Goal: Task Accomplishment & Management: Use online tool/utility

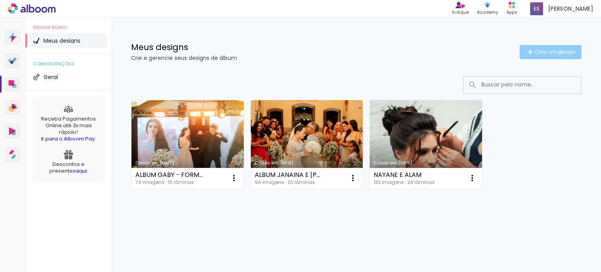
click at [559, 54] on span "Criar um design" at bounding box center [555, 51] width 41 height 5
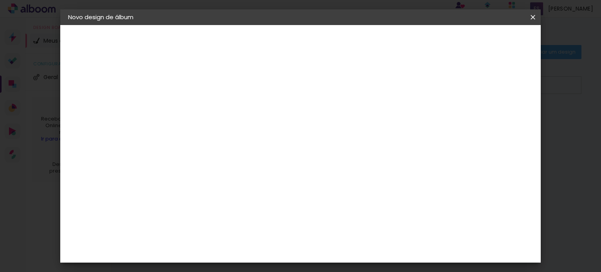
click at [196, 106] on input at bounding box center [196, 105] width 0 height 12
type input "J"
type input "ALBUM JOABIANE - 3º ANO"
type paper-input "ALBUM JOABIANE - 3º ANO"
click at [0, 0] on slot "Avançar" at bounding box center [0, 0] width 0 height 0
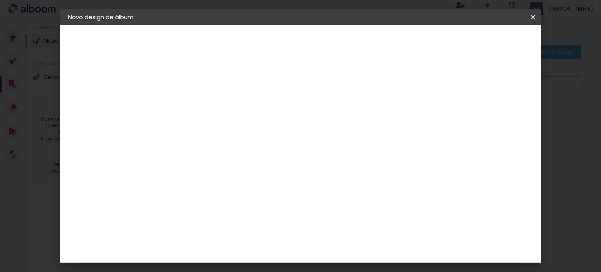
scroll to position [117, 0]
click at [230, 197] on paper-item "ArtCollor" at bounding box center [216, 201] width 85 height 17
click at [0, 0] on slot "Avançar" at bounding box center [0, 0] width 0 height 0
click at [227, 130] on input "text" at bounding box center [211, 136] width 31 height 12
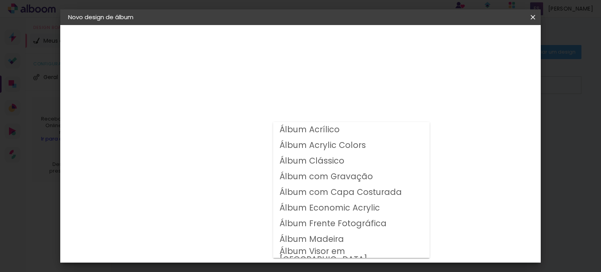
click at [0, 0] on slot "Álbum Frente Fotográfica" at bounding box center [0, 0] width 0 height 0
type input "Álbum Frente Fotográfica"
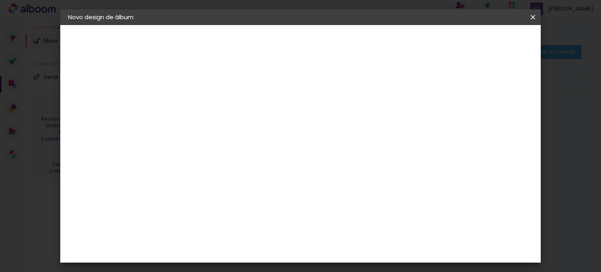
scroll to position [78, 0]
click at [278, 110] on span "15 × 21 cm" at bounding box center [263, 111] width 29 height 16
click at [324, 42] on paper-button "Avançar" at bounding box center [304, 41] width 38 height 13
click at [484, 43] on span "Iniciar design" at bounding box center [467, 41] width 36 height 5
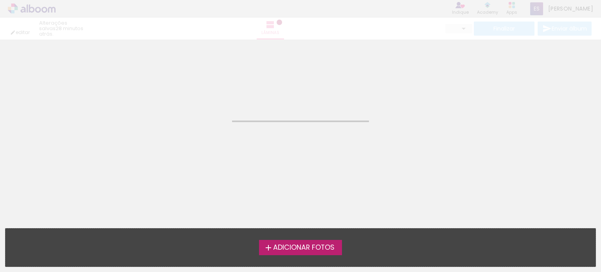
click at [301, 245] on span "Adicionar Fotos" at bounding box center [303, 247] width 61 height 7
click at [0, 0] on input "file" at bounding box center [0, 0] width 0 height 0
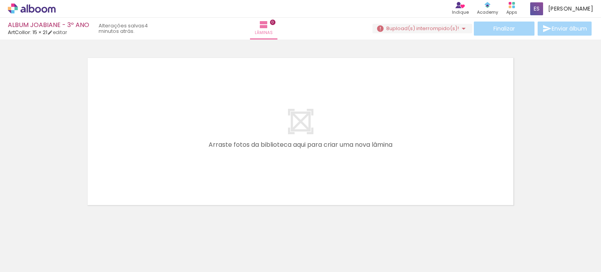
click at [459, 30] on iron-icon at bounding box center [463, 28] width 9 height 9
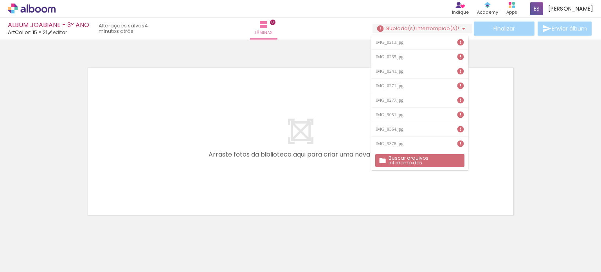
scroll to position [24, 0]
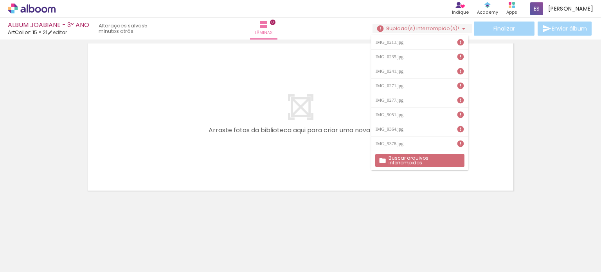
click at [0, 0] on slot "Buscar arquivos interrompidos" at bounding box center [0, 0] width 0 height 0
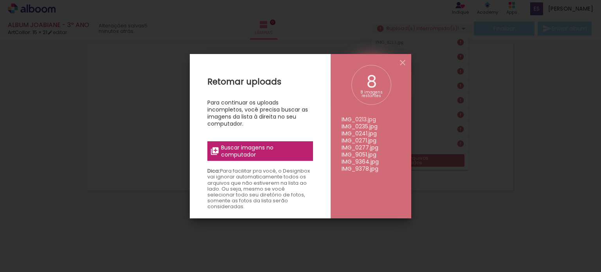
click at [268, 152] on span "Buscar imagens no computador" at bounding box center [264, 151] width 87 height 14
click at [0, 0] on input "file" at bounding box center [0, 0] width 0 height 0
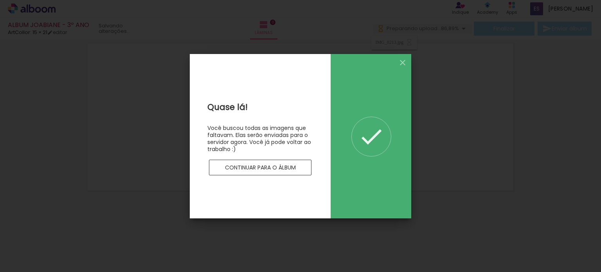
scroll to position [0, 0]
click at [0, 0] on slot "Continuar para o álbum" at bounding box center [0, 0] width 0 height 0
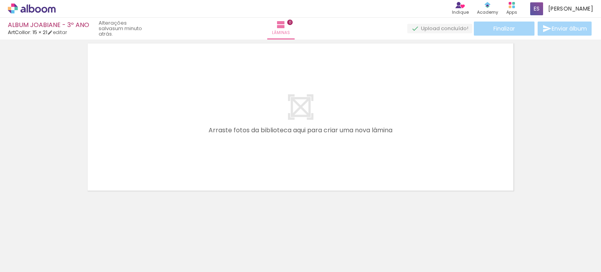
scroll to position [0, 616]
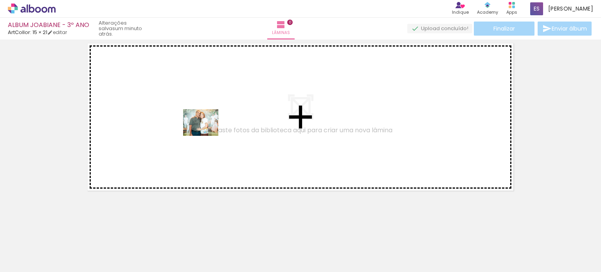
drag, startPoint x: 257, startPoint y: 257, endPoint x: 207, endPoint y: 133, distance: 134.0
click at [207, 133] on quentale-workspace at bounding box center [300, 136] width 601 height 272
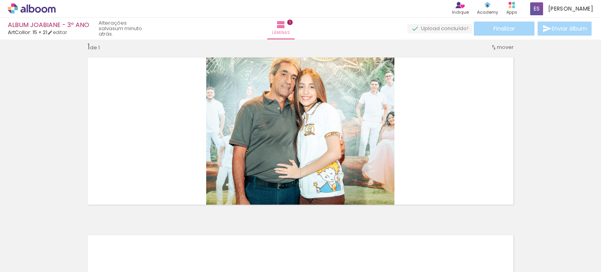
scroll to position [10, 0]
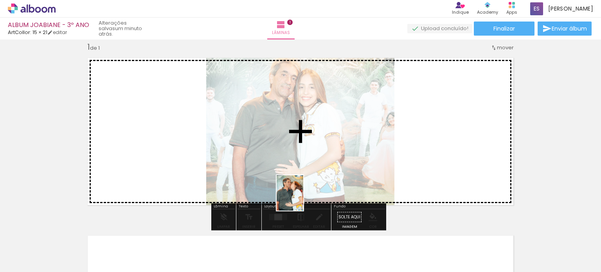
drag, startPoint x: 293, startPoint y: 252, endPoint x: 300, endPoint y: 199, distance: 53.7
click at [300, 199] on quentale-workspace at bounding box center [300, 136] width 601 height 272
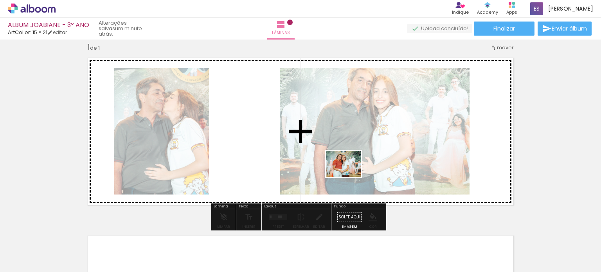
drag, startPoint x: 341, startPoint y: 249, endPoint x: 350, endPoint y: 174, distance: 75.3
click at [350, 174] on quentale-workspace at bounding box center [300, 136] width 601 height 272
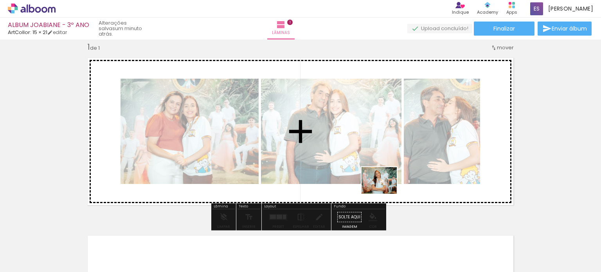
drag, startPoint x: 387, startPoint y: 256, endPoint x: 385, endPoint y: 191, distance: 65.0
click at [385, 191] on quentale-workspace at bounding box center [300, 136] width 601 height 272
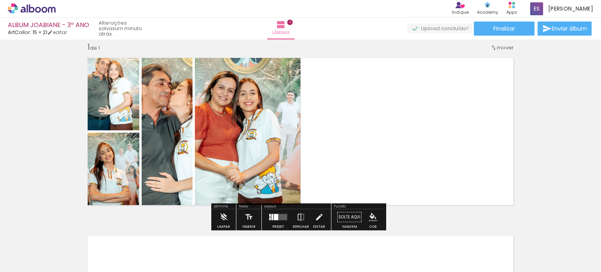
click at [282, 214] on quentale-layouter at bounding box center [278, 217] width 18 height 6
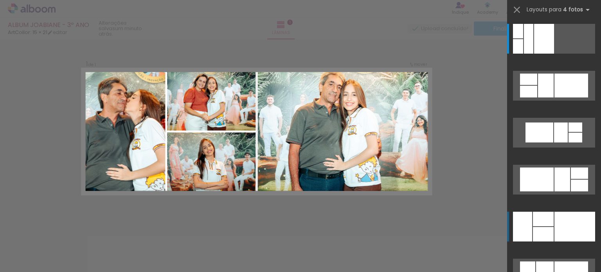
click at [554, 54] on div at bounding box center [544, 39] width 20 height 30
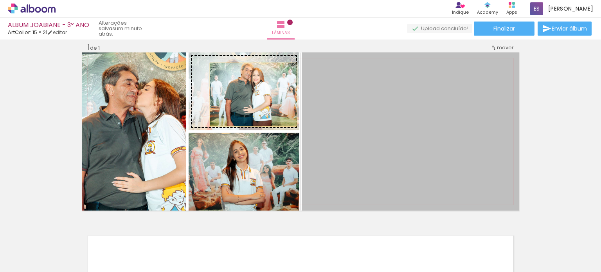
drag, startPoint x: 363, startPoint y: 149, endPoint x: 251, endPoint y: 94, distance: 125.2
click at [0, 0] on slot at bounding box center [0, 0] width 0 height 0
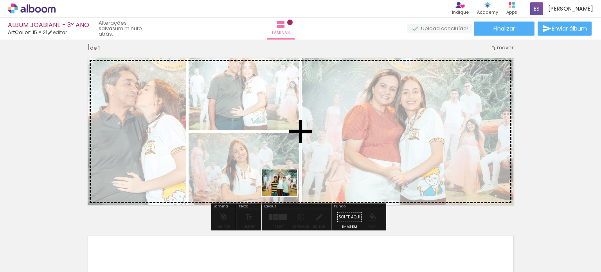
drag, startPoint x: 214, startPoint y: 254, endPoint x: 285, endPoint y: 193, distance: 93.9
click at [285, 193] on quentale-workspace at bounding box center [300, 136] width 601 height 272
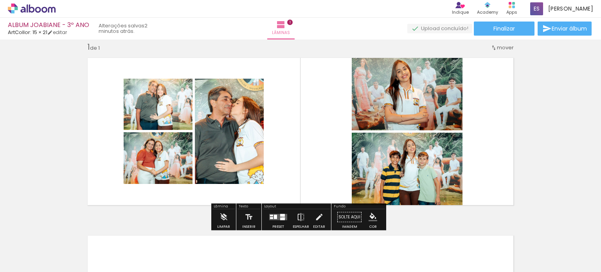
click at [282, 218] on div at bounding box center [282, 219] width 5 height 3
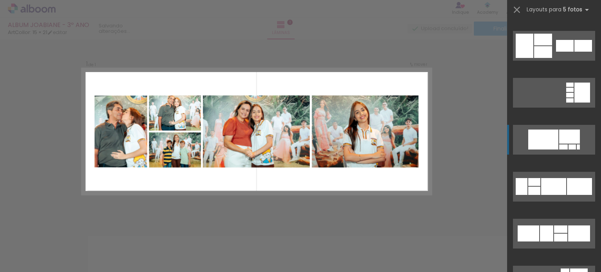
scroll to position [78, 0]
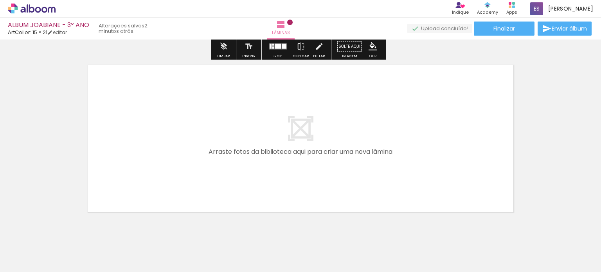
scroll to position [202, 0]
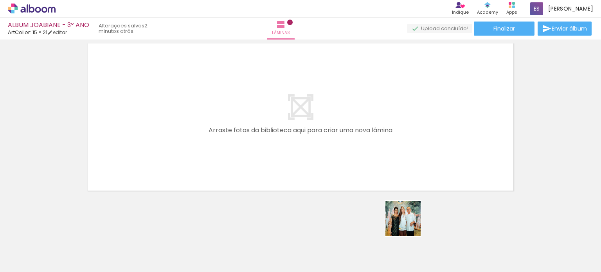
drag, startPoint x: 430, startPoint y: 249, endPoint x: 414, endPoint y: 206, distance: 46.1
click at [347, 153] on quentale-workspace at bounding box center [300, 136] width 601 height 272
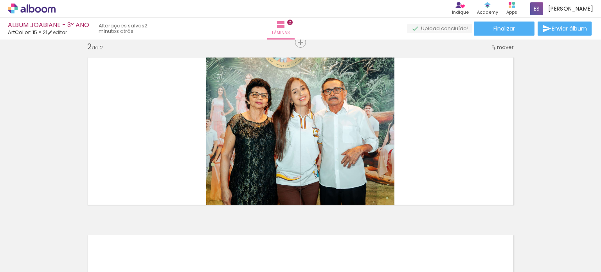
scroll to position [188, 0]
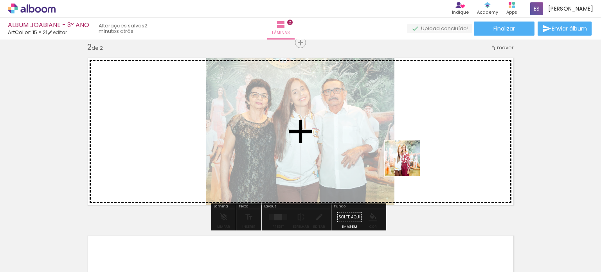
drag, startPoint x: 469, startPoint y: 250, endPoint x: 475, endPoint y: 223, distance: 28.1
click at [408, 164] on quentale-workspace at bounding box center [300, 136] width 601 height 272
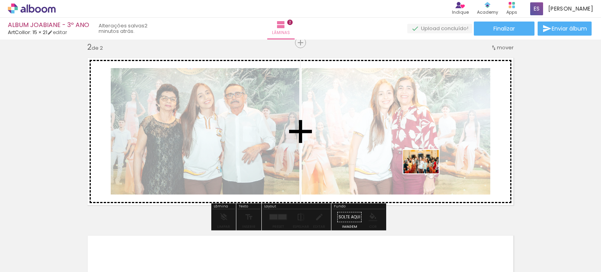
drag, startPoint x: 514, startPoint y: 253, endPoint x: 427, endPoint y: 173, distance: 117.8
click at [427, 173] on quentale-workspace at bounding box center [300, 136] width 601 height 272
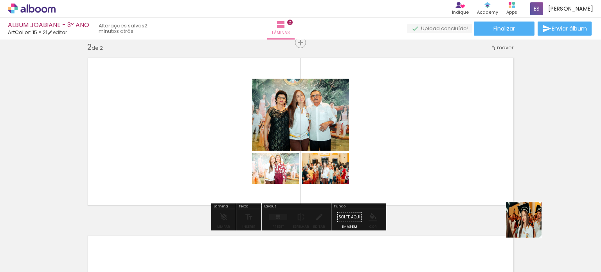
drag, startPoint x: 554, startPoint y: 249, endPoint x: 434, endPoint y: 151, distance: 155.1
click at [434, 151] on quentale-workspace at bounding box center [300, 136] width 601 height 272
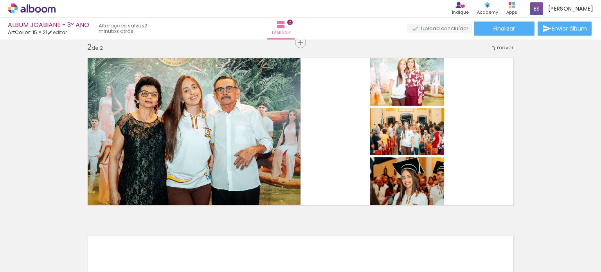
scroll to position [0, 819]
drag, startPoint x: 406, startPoint y: 253, endPoint x: 377, endPoint y: 178, distance: 80.6
click at [377, 178] on quentale-workspace at bounding box center [300, 136] width 601 height 272
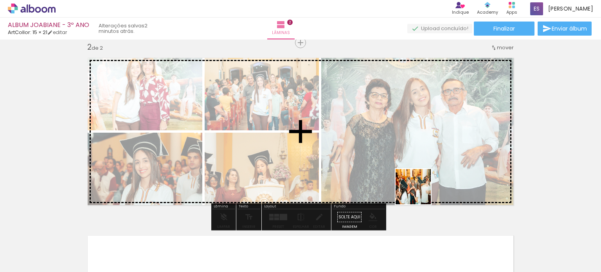
drag, startPoint x: 443, startPoint y: 252, endPoint x: 410, endPoint y: 170, distance: 88.2
click at [410, 170] on quentale-workspace at bounding box center [300, 136] width 601 height 272
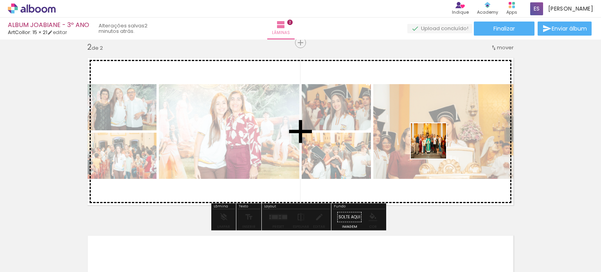
drag, startPoint x: 482, startPoint y: 252, endPoint x: 434, endPoint y: 145, distance: 117.4
click at [434, 145] on quentale-workspace at bounding box center [300, 136] width 601 height 272
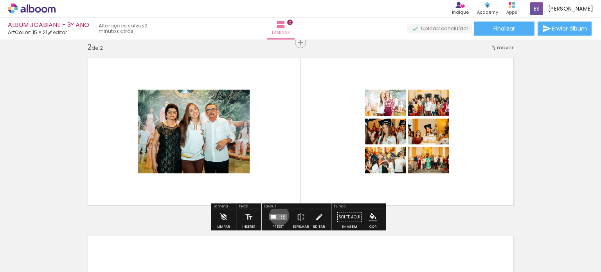
click at [278, 215] on quentale-layouter at bounding box center [278, 217] width 18 height 6
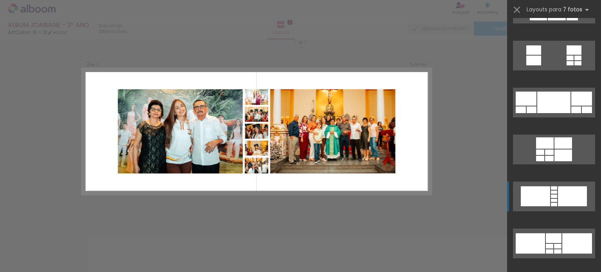
scroll to position [548, 0]
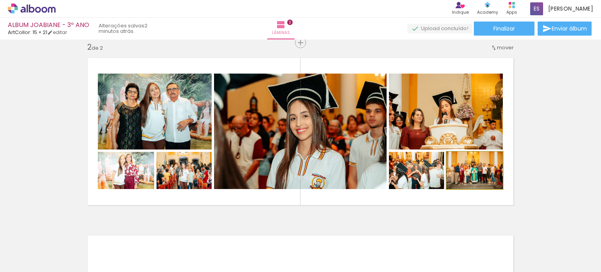
click at [489, 180] on quentale-photo at bounding box center [475, 170] width 56 height 37
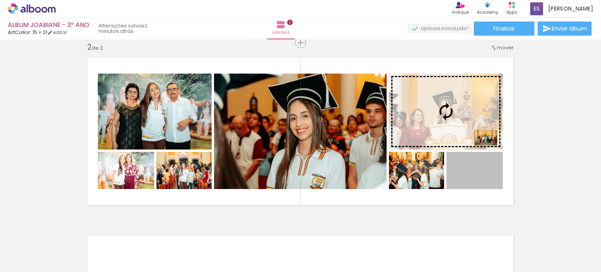
drag, startPoint x: 483, startPoint y: 185, endPoint x: 483, endPoint y: 138, distance: 47.0
click at [0, 0] on slot at bounding box center [0, 0] width 0 height 0
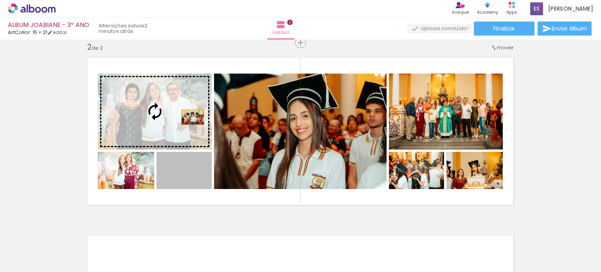
drag, startPoint x: 206, startPoint y: 184, endPoint x: 190, endPoint y: 117, distance: 69.2
click at [0, 0] on slot at bounding box center [0, 0] width 0 height 0
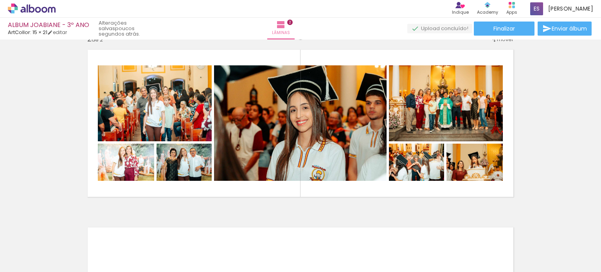
scroll to position [0, 1128]
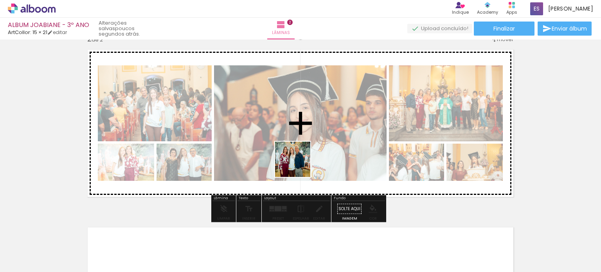
drag, startPoint x: 222, startPoint y: 253, endPoint x: 307, endPoint y: 155, distance: 129.6
click at [307, 155] on quentale-workspace at bounding box center [300, 136] width 601 height 272
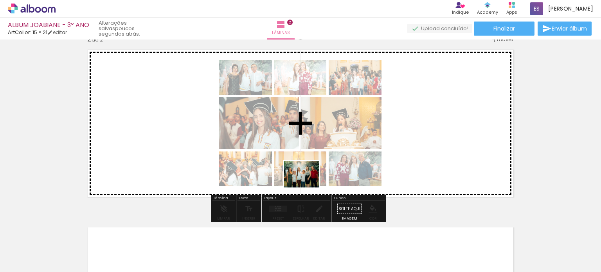
drag, startPoint x: 269, startPoint y: 249, endPoint x: 308, endPoint y: 184, distance: 75.5
click at [308, 184] on quentale-workspace at bounding box center [300, 136] width 601 height 272
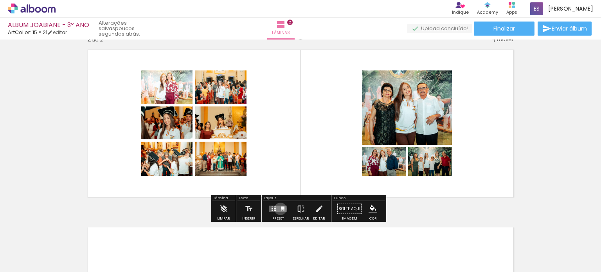
click at [281, 209] on div at bounding box center [283, 208] width 4 height 3
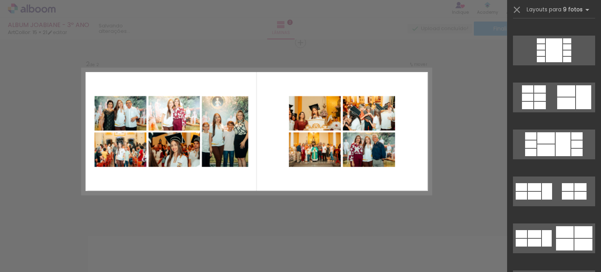
scroll to position [317, 0]
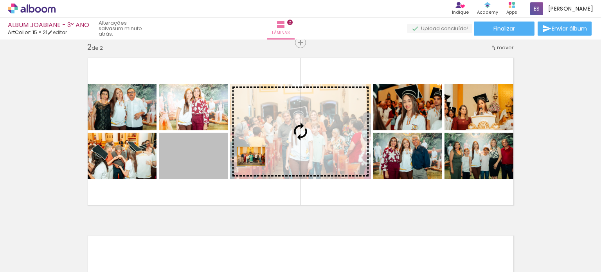
drag, startPoint x: 207, startPoint y: 169, endPoint x: 249, endPoint y: 156, distance: 43.8
click at [0, 0] on slot at bounding box center [0, 0] width 0 height 0
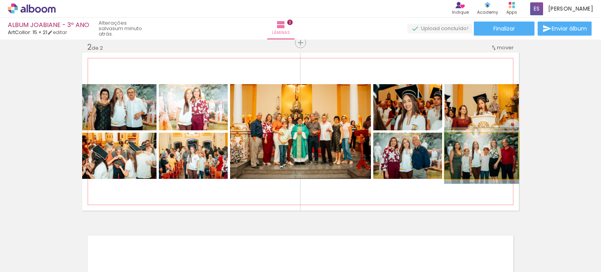
click at [470, 163] on quentale-photo at bounding box center [482, 156] width 74 height 46
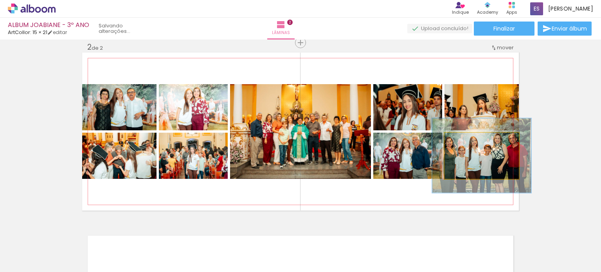
drag, startPoint x: 460, startPoint y: 143, endPoint x: 469, endPoint y: 144, distance: 9.1
click at [469, 144] on div at bounding box center [472, 140] width 7 height 7
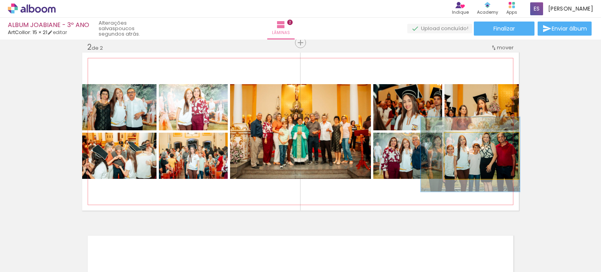
drag, startPoint x: 487, startPoint y: 170, endPoint x: 476, endPoint y: 169, distance: 11.4
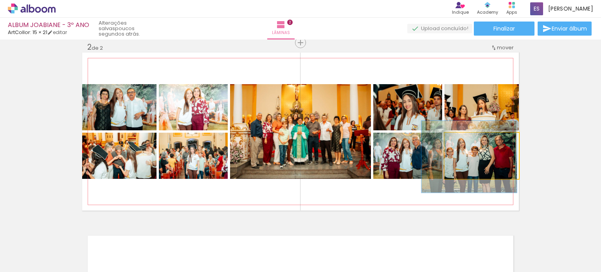
type paper-slider "128"
click at [466, 141] on div at bounding box center [472, 141] width 13 height 13
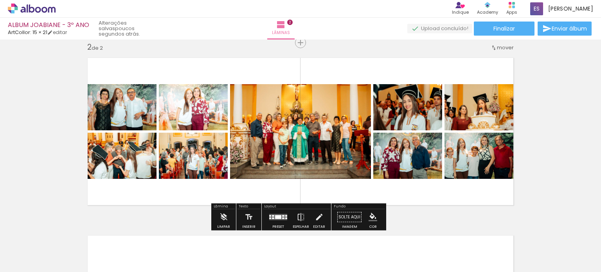
click at [545, 166] on div "Inserir lâmina 1 de 2 Inserir lâmina 2 de 2" at bounding box center [300, 122] width 601 height 534
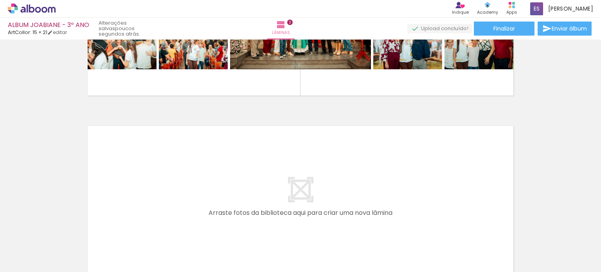
scroll to position [380, 0]
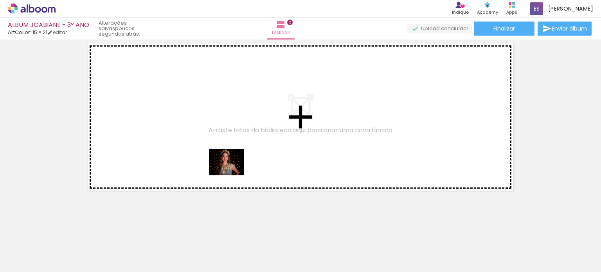
drag, startPoint x: 224, startPoint y: 251, endPoint x: 233, endPoint y: 172, distance: 78.8
click at [233, 172] on quentale-workspace at bounding box center [300, 136] width 601 height 272
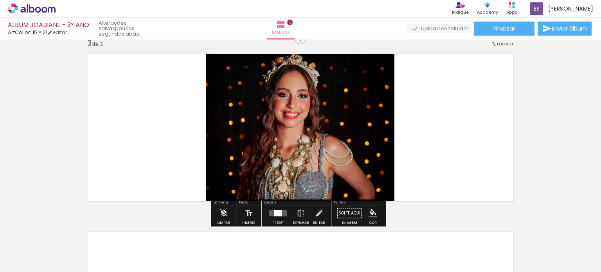
scroll to position [365, 0]
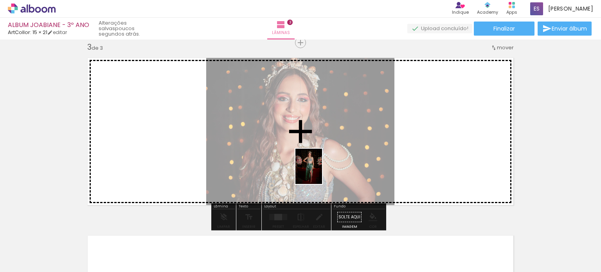
drag, startPoint x: 258, startPoint y: 250, endPoint x: 319, endPoint y: 172, distance: 98.8
click at [319, 172] on quentale-workspace at bounding box center [300, 136] width 601 height 272
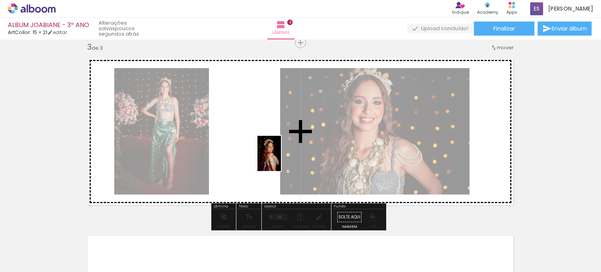
drag, startPoint x: 307, startPoint y: 249, endPoint x: 281, endPoint y: 159, distance: 92.9
click at [281, 159] on quentale-workspace at bounding box center [300, 136] width 601 height 272
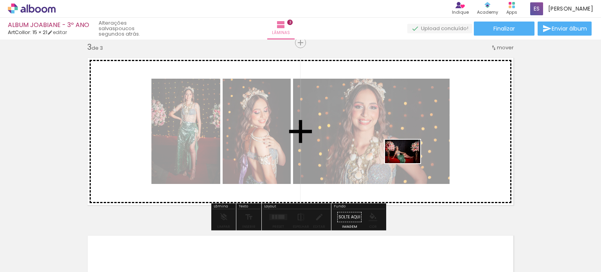
drag, startPoint x: 353, startPoint y: 254, endPoint x: 409, endPoint y: 163, distance: 106.7
click at [409, 163] on quentale-workspace at bounding box center [300, 136] width 601 height 272
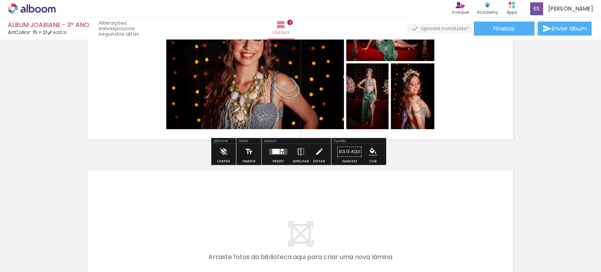
scroll to position [444, 0]
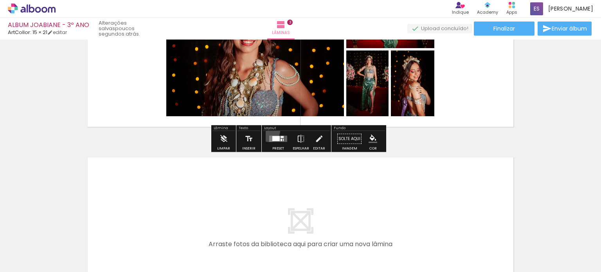
click at [268, 131] on div at bounding box center [278, 139] width 21 height 16
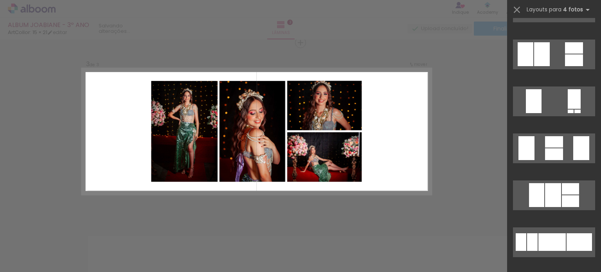
scroll to position [1136, 0]
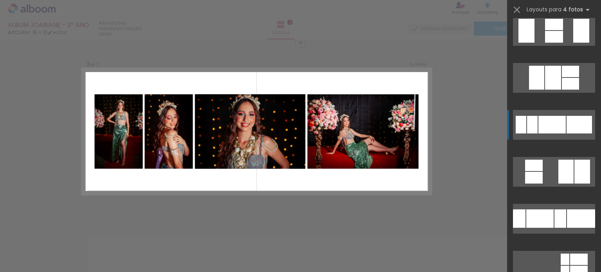
click at [559, 128] on div at bounding box center [552, 125] width 27 height 18
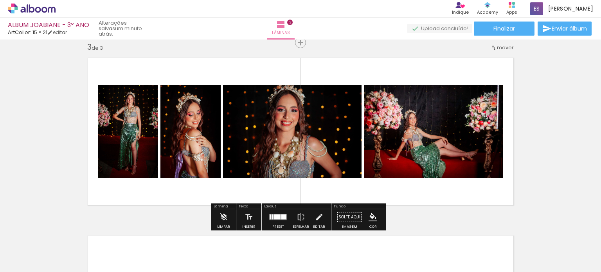
click at [271, 221] on div at bounding box center [278, 217] width 21 height 16
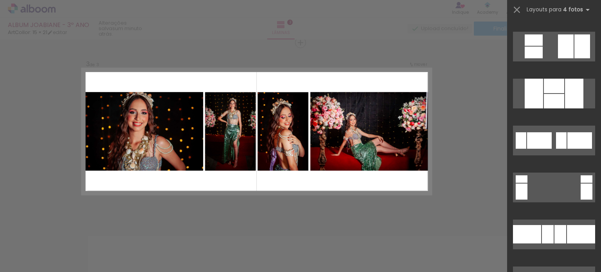
scroll to position [1613, 0]
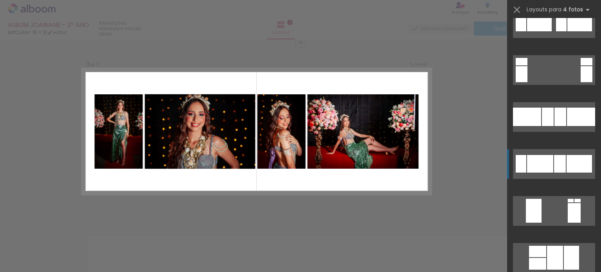
click at [570, 164] on div at bounding box center [579, 164] width 25 height 18
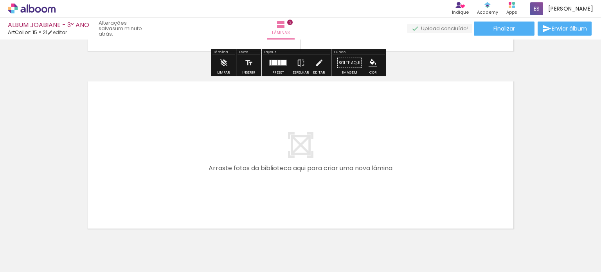
scroll to position [558, 0]
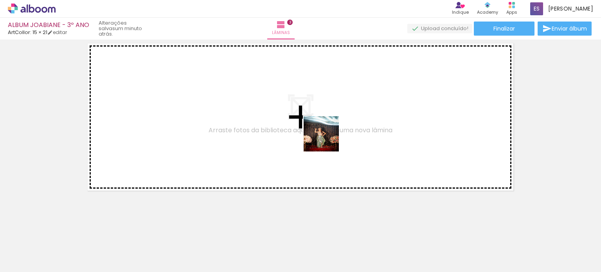
drag, startPoint x: 397, startPoint y: 244, endPoint x: 323, endPoint y: 134, distance: 132.6
click at [323, 134] on quentale-workspace at bounding box center [300, 136] width 601 height 272
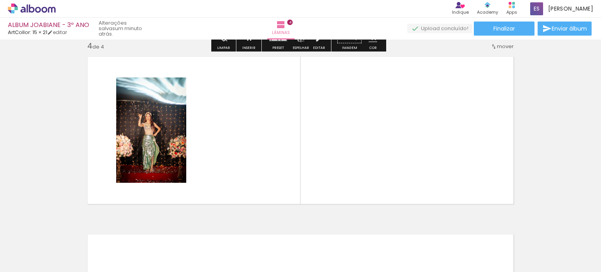
scroll to position [543, 0]
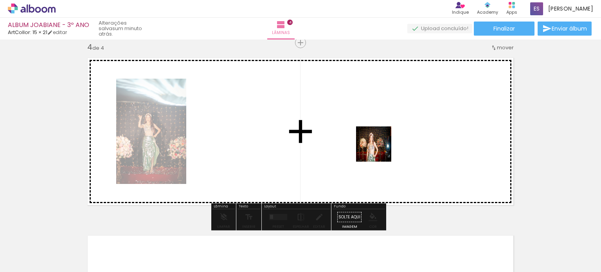
drag, startPoint x: 431, startPoint y: 251, endPoint x: 375, endPoint y: 144, distance: 121.0
click at [375, 144] on quentale-workspace at bounding box center [300, 136] width 601 height 272
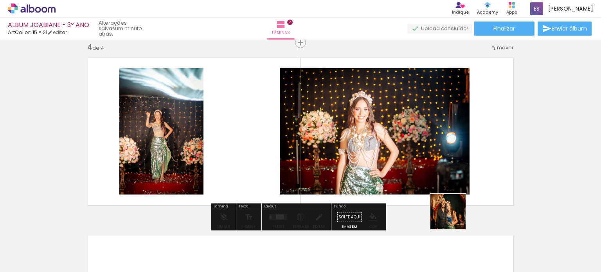
drag, startPoint x: 489, startPoint y: 257, endPoint x: 423, endPoint y: 187, distance: 96.4
click at [423, 187] on quentale-workspace at bounding box center [300, 136] width 601 height 272
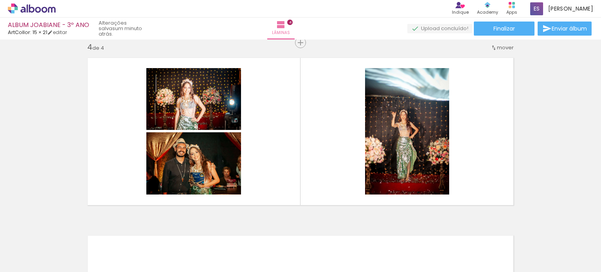
scroll to position [0, 423]
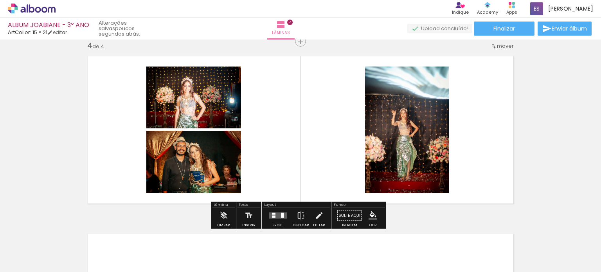
scroll to position [543, 0]
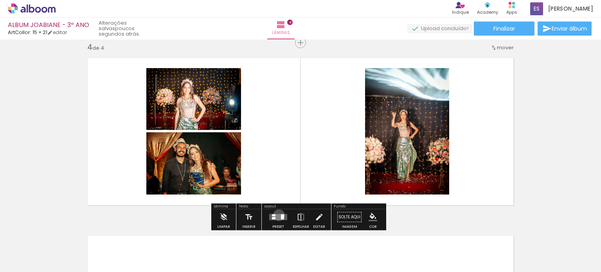
click at [277, 215] on quentale-layouter at bounding box center [278, 217] width 18 height 6
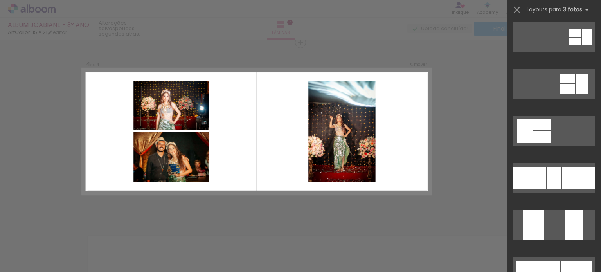
scroll to position [157, 0]
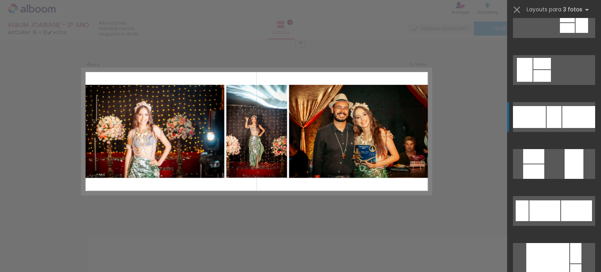
click at [571, 122] on div at bounding box center [579, 117] width 33 height 22
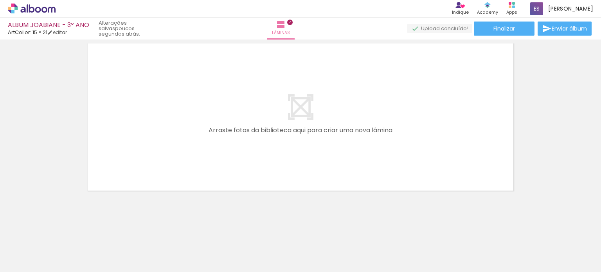
scroll to position [0, 1105]
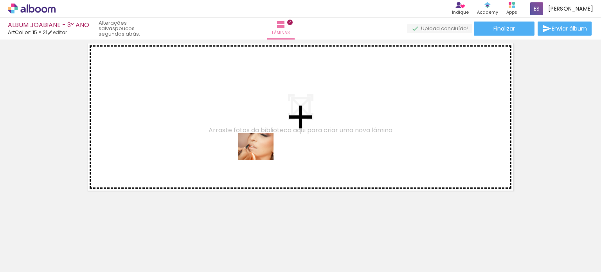
drag, startPoint x: 332, startPoint y: 256, endPoint x: 262, endPoint y: 157, distance: 122.0
click at [262, 157] on quentale-workspace at bounding box center [300, 136] width 601 height 272
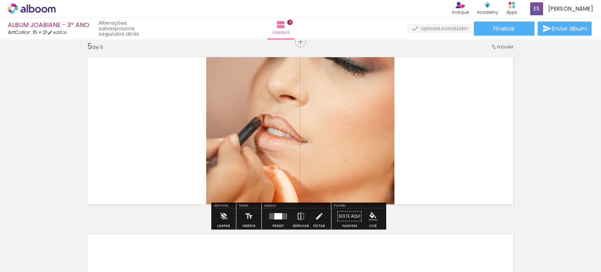
scroll to position [721, 0]
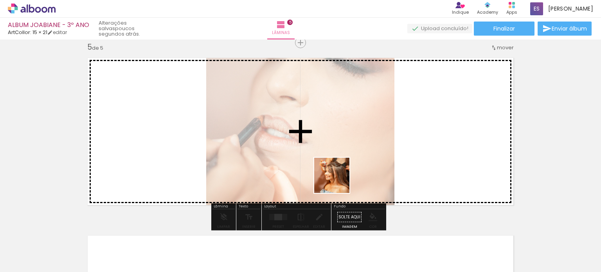
drag, startPoint x: 366, startPoint y: 225, endPoint x: 334, endPoint y: 175, distance: 59.2
click at [334, 175] on quentale-workspace at bounding box center [300, 136] width 601 height 272
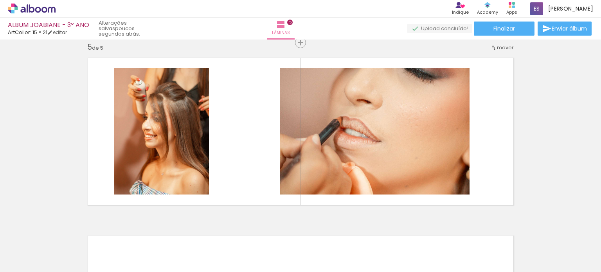
scroll to position [0, 1404]
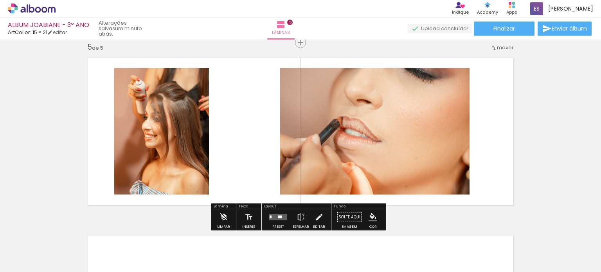
scroll to position [0, 1404]
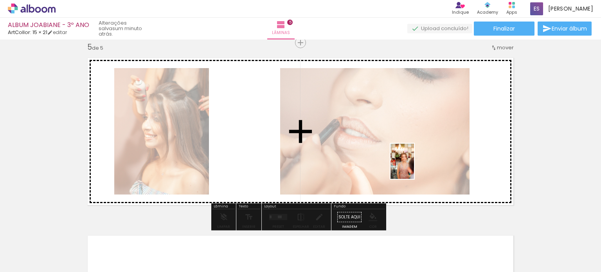
drag, startPoint x: 470, startPoint y: 251, endPoint x: 414, endPoint y: 167, distance: 101.1
click at [414, 167] on quentale-workspace at bounding box center [300, 136] width 601 height 272
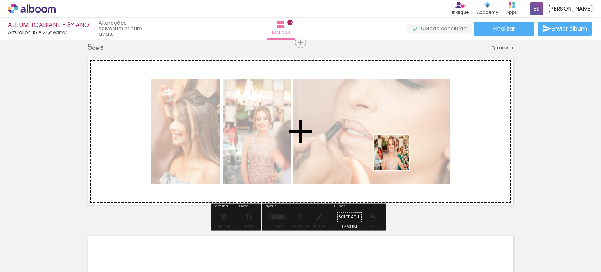
drag, startPoint x: 430, startPoint y: 247, endPoint x: 397, endPoint y: 158, distance: 95.5
click at [397, 158] on quentale-workspace at bounding box center [300, 136] width 601 height 272
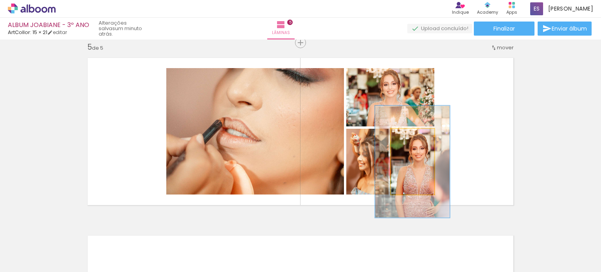
drag, startPoint x: 405, startPoint y: 136, endPoint x: 422, endPoint y: 158, distance: 27.6
click at [415, 137] on div at bounding box center [417, 137] width 7 height 7
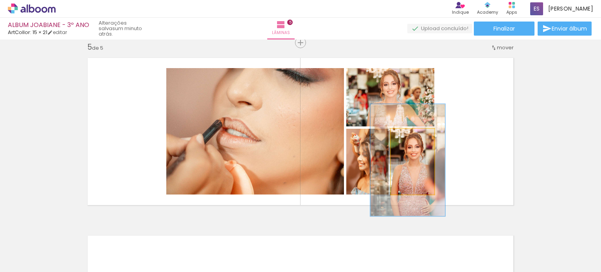
drag, startPoint x: 421, startPoint y: 173, endPoint x: 417, endPoint y: 172, distance: 4.6
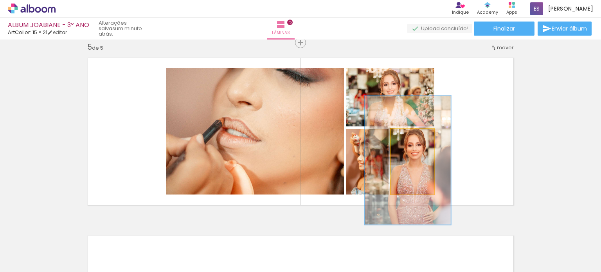
drag, startPoint x: 418, startPoint y: 137, endPoint x: 423, endPoint y: 139, distance: 5.5
click at [423, 137] on div at bounding box center [424, 137] width 7 height 7
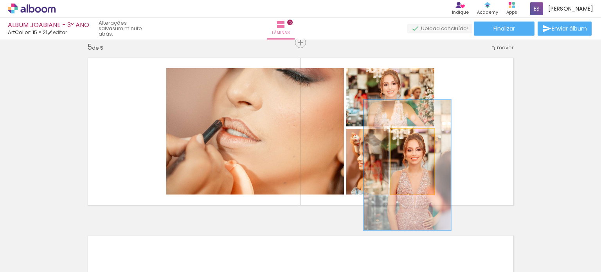
drag, startPoint x: 409, startPoint y: 178, endPoint x: 408, endPoint y: 183, distance: 5.1
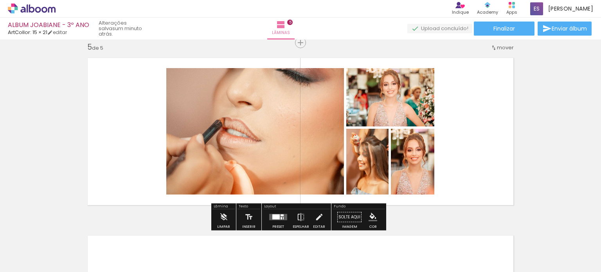
click at [471, 174] on quentale-layouter at bounding box center [300, 131] width 437 height 158
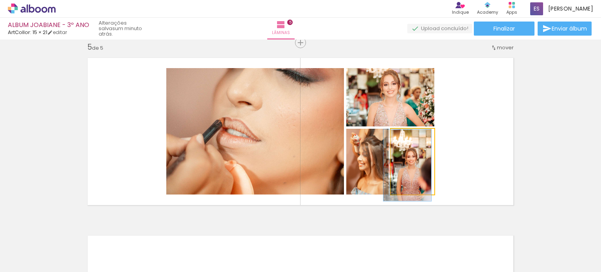
drag, startPoint x: 421, startPoint y: 137, endPoint x: 405, endPoint y: 137, distance: 16.1
type paper-slider "109"
click at [405, 137] on div at bounding box center [408, 137] width 7 height 7
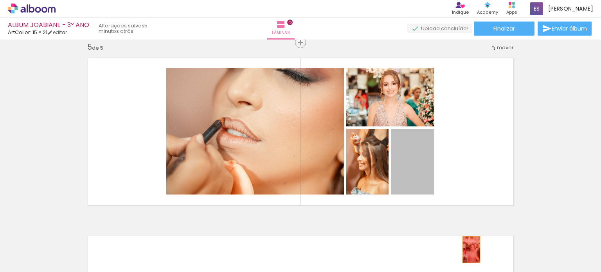
drag, startPoint x: 401, startPoint y: 175, endPoint x: 469, endPoint y: 249, distance: 100.6
click at [469, 249] on quentale-workspace at bounding box center [300, 136] width 601 height 272
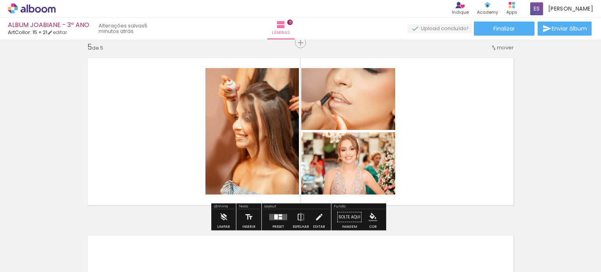
click at [9, 259] on iron-icon at bounding box center [11, 261] width 9 height 9
click at [0, 0] on input "file" at bounding box center [0, 0] width 0 height 0
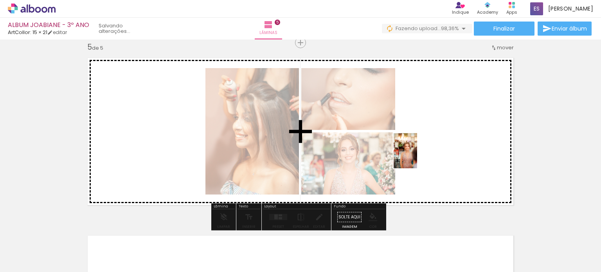
drag, startPoint x: 465, startPoint y: 252, endPoint x: 417, endPoint y: 157, distance: 106.3
click at [417, 157] on quentale-workspace at bounding box center [300, 136] width 601 height 272
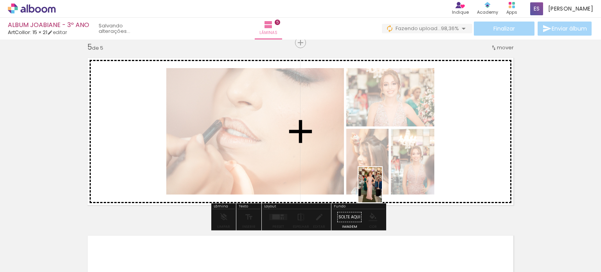
drag, startPoint x: 335, startPoint y: 261, endPoint x: 383, endPoint y: 191, distance: 84.6
click at [383, 191] on quentale-workspace at bounding box center [300, 136] width 601 height 272
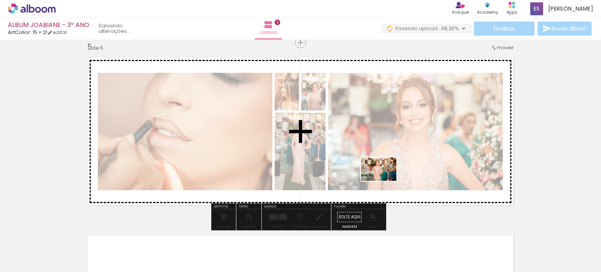
drag, startPoint x: 390, startPoint y: 250, endPoint x: 385, endPoint y: 181, distance: 69.1
click at [385, 181] on quentale-workspace at bounding box center [300, 136] width 601 height 272
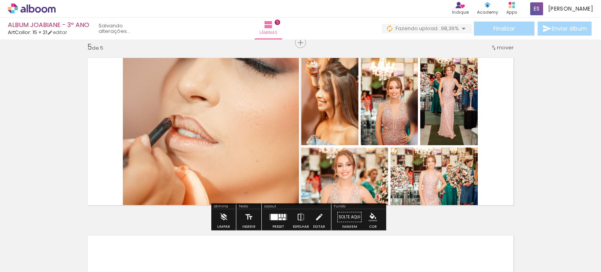
click at [279, 218] on div at bounding box center [280, 219] width 3 height 2
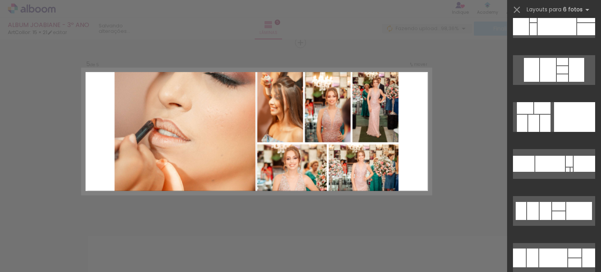
scroll to position [0, 0]
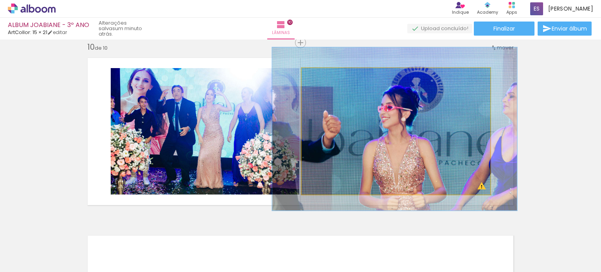
scroll to position [509, 0]
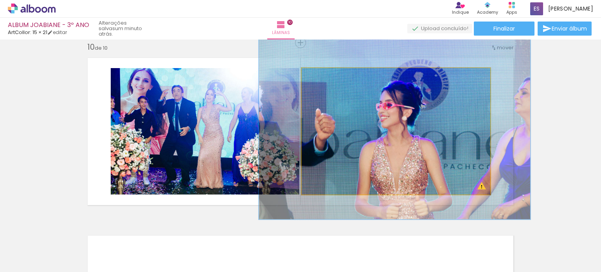
type paper-slider "143"
click at [333, 79] on div at bounding box center [333, 76] width 13 height 13
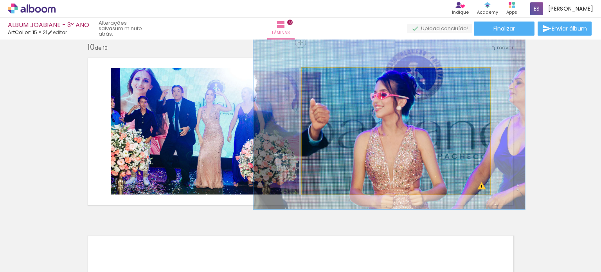
drag, startPoint x: 385, startPoint y: 145, endPoint x: 380, endPoint y: 135, distance: 11.6
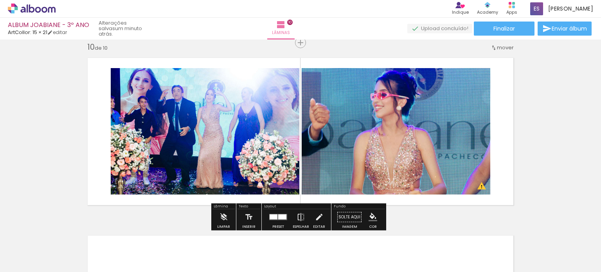
click at [274, 218] on div at bounding box center [274, 217] width 8 height 5
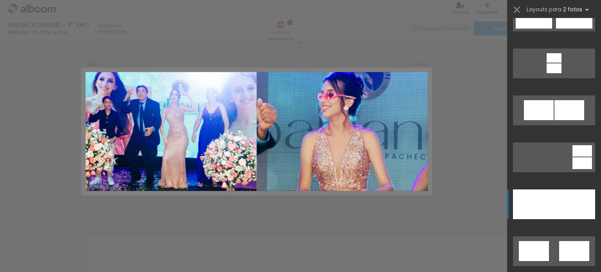
scroll to position [352, 0]
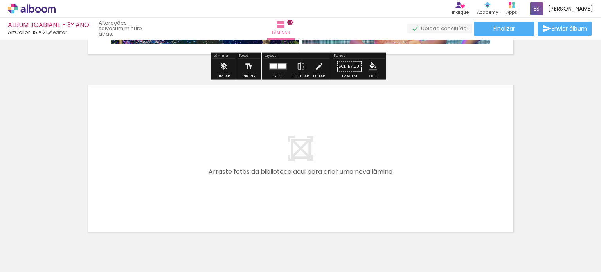
scroll to position [1766, 0]
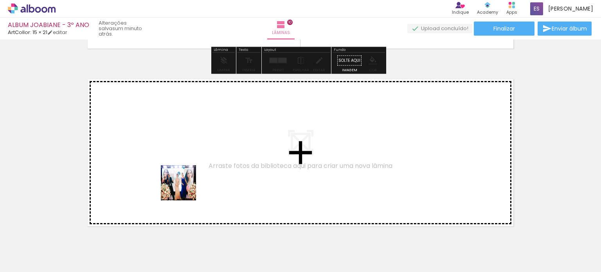
drag, startPoint x: 175, startPoint y: 249, endPoint x: 185, endPoint y: 187, distance: 62.2
click at [185, 187] on quentale-workspace at bounding box center [300, 136] width 601 height 272
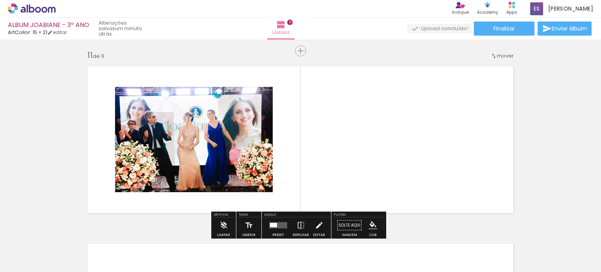
scroll to position [1787, 0]
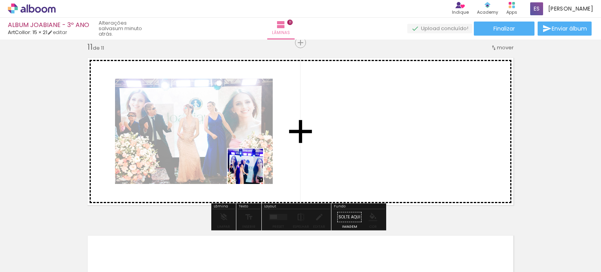
drag, startPoint x: 212, startPoint y: 253, endPoint x: 258, endPoint y: 166, distance: 98.6
click at [258, 166] on quentale-workspace at bounding box center [300, 136] width 601 height 272
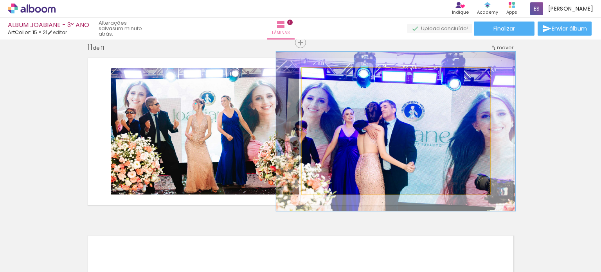
drag, startPoint x: 318, startPoint y: 76, endPoint x: 325, endPoint y: 76, distance: 7.0
click at [325, 76] on div at bounding box center [327, 76] width 7 height 7
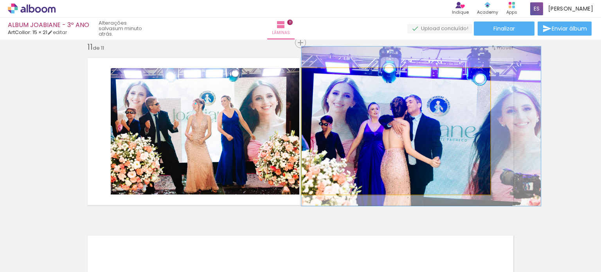
drag, startPoint x: 366, startPoint y: 136, endPoint x: 410, endPoint y: 131, distance: 44.5
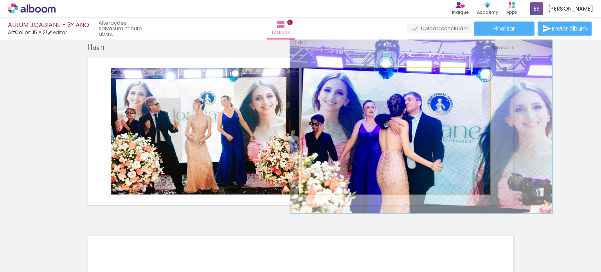
drag, startPoint x: 326, startPoint y: 75, endPoint x: 330, endPoint y: 75, distance: 4.3
type paper-slider "140"
click at [330, 75] on div at bounding box center [332, 76] width 7 height 7
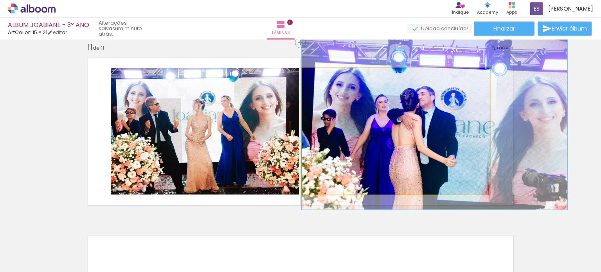
drag, startPoint x: 375, startPoint y: 135, endPoint x: 387, endPoint y: 131, distance: 12.5
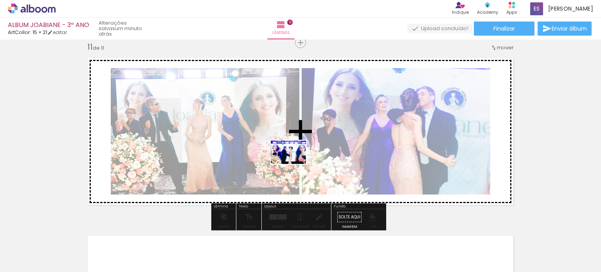
drag, startPoint x: 253, startPoint y: 249, endPoint x: 294, endPoint y: 164, distance: 94.7
click at [294, 164] on quentale-workspace at bounding box center [300, 136] width 601 height 272
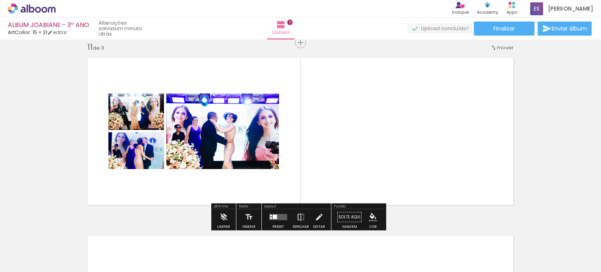
click at [275, 217] on quentale-layouter at bounding box center [278, 217] width 18 height 6
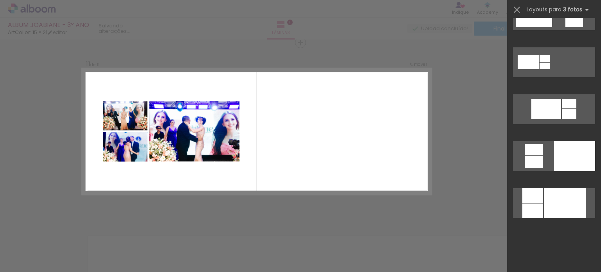
scroll to position [0, 0]
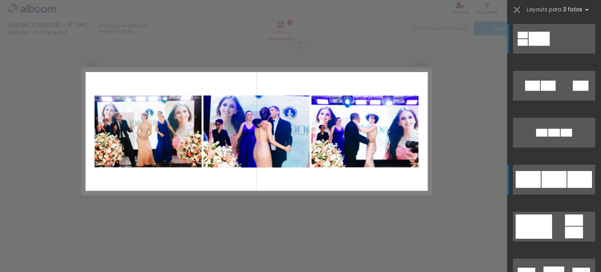
click at [573, 91] on div at bounding box center [581, 86] width 16 height 10
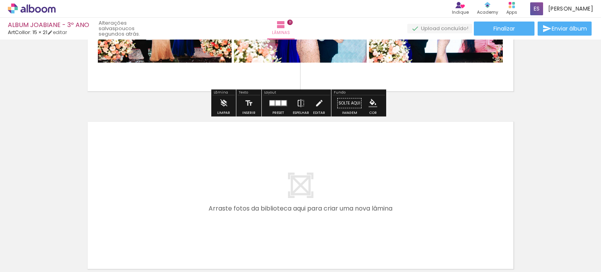
scroll to position [1980, 0]
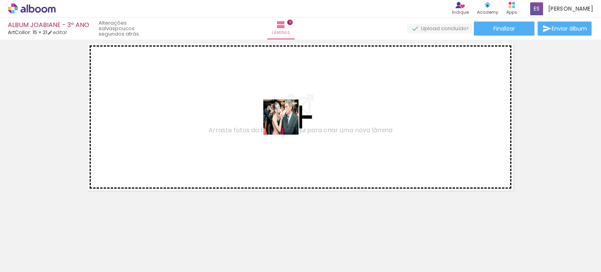
drag, startPoint x: 312, startPoint y: 250, endPoint x: 287, endPoint y: 123, distance: 129.6
click at [287, 123] on quentale-workspace at bounding box center [300, 136] width 601 height 272
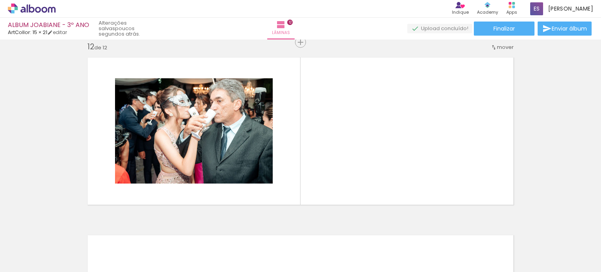
scroll to position [1965, 0]
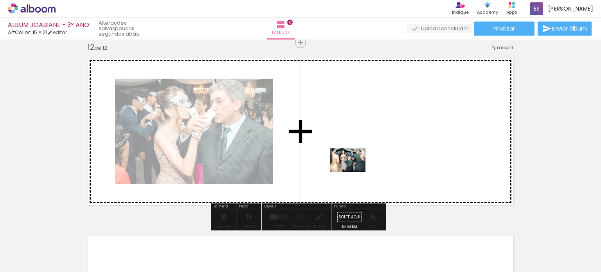
drag, startPoint x: 343, startPoint y: 251, endPoint x: 354, endPoint y: 172, distance: 79.4
click at [354, 172] on quentale-workspace at bounding box center [300, 136] width 601 height 272
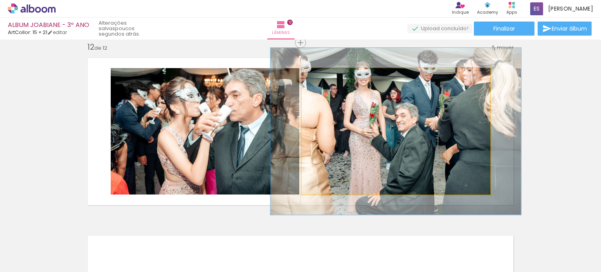
drag, startPoint x: 318, startPoint y: 76, endPoint x: 327, endPoint y: 76, distance: 9.8
type paper-slider "136"
click at [327, 76] on div at bounding box center [328, 76] width 7 height 7
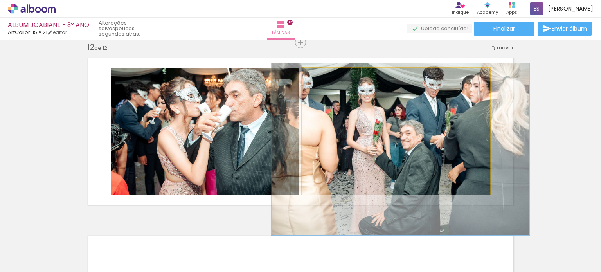
drag, startPoint x: 396, startPoint y: 130, endPoint x: 401, endPoint y: 148, distance: 18.6
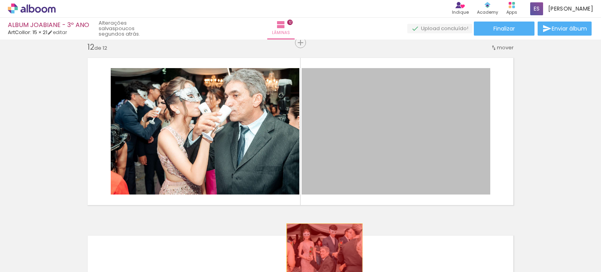
drag, startPoint x: 384, startPoint y: 125, endPoint x: 322, endPoint y: 249, distance: 139.0
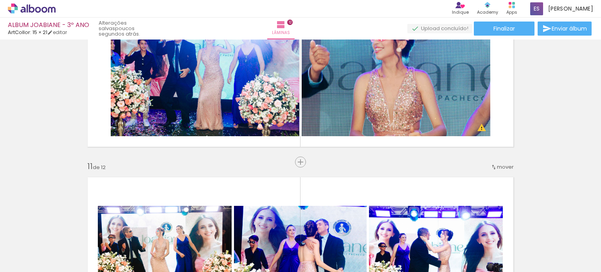
scroll to position [1574, 0]
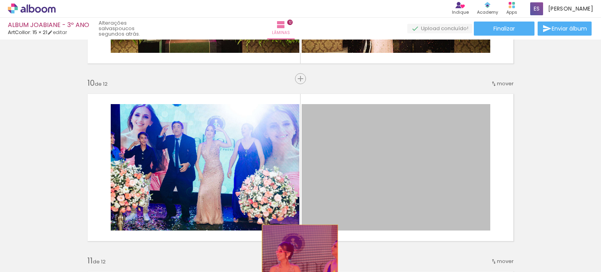
drag, startPoint x: 403, startPoint y: 176, endPoint x: 297, endPoint y: 250, distance: 129.6
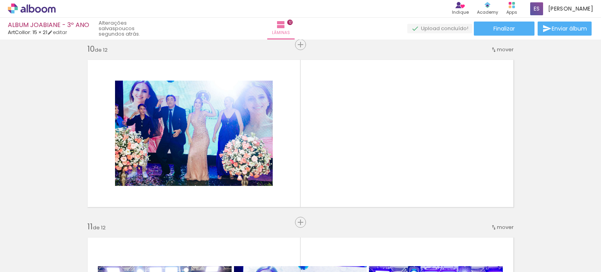
scroll to position [1652, 0]
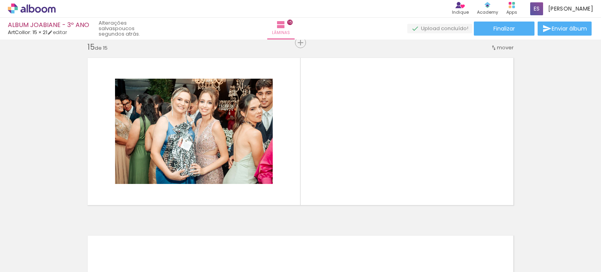
scroll to position [979, 0]
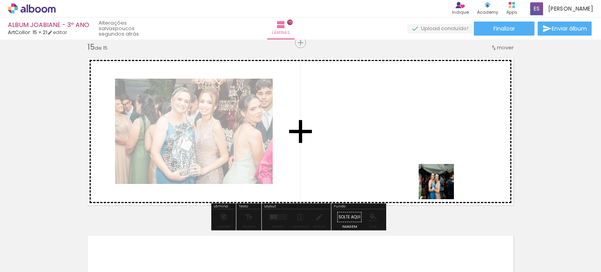
drag, startPoint x: 437, startPoint y: 252, endPoint x: 443, endPoint y: 177, distance: 75.4
click at [443, 177] on quentale-workspace at bounding box center [300, 136] width 601 height 272
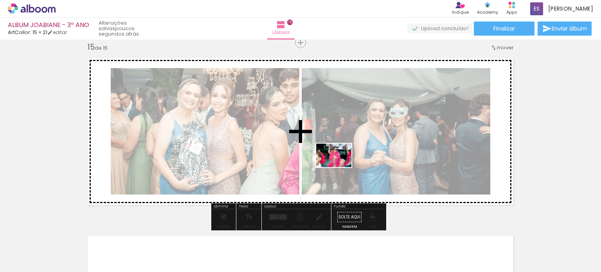
drag, startPoint x: 484, startPoint y: 253, endPoint x: 352, endPoint y: 180, distance: 150.9
click at [337, 163] on quentale-workspace at bounding box center [300, 136] width 601 height 272
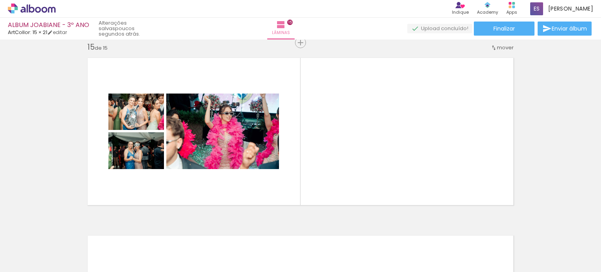
scroll to position [0, 0]
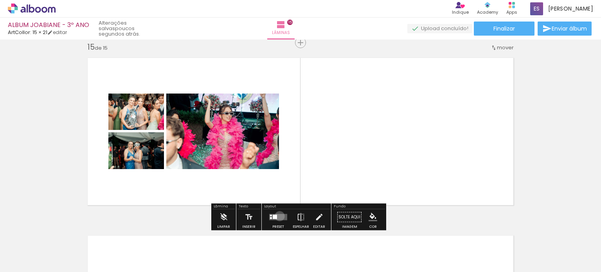
click at [278, 216] on quentale-layouter at bounding box center [278, 217] width 18 height 6
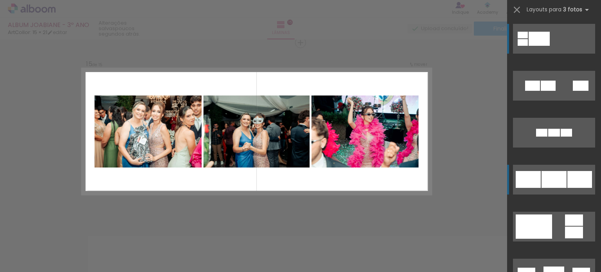
click at [573, 91] on div at bounding box center [581, 86] width 16 height 10
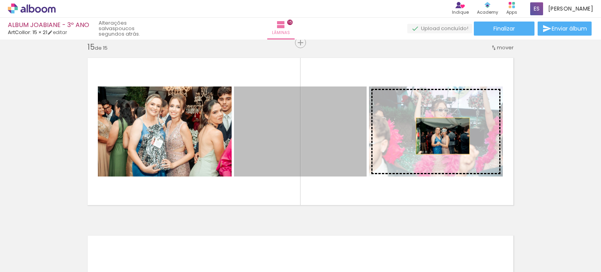
drag, startPoint x: 312, startPoint y: 150, endPoint x: 440, endPoint y: 136, distance: 128.4
click at [0, 0] on slot at bounding box center [0, 0] width 0 height 0
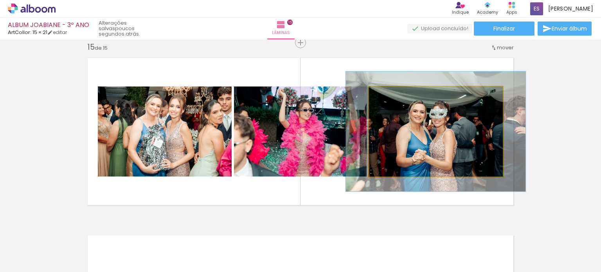
drag, startPoint x: 384, startPoint y: 95, endPoint x: 393, endPoint y: 95, distance: 9.0
type paper-slider "133"
click at [393, 95] on div at bounding box center [396, 94] width 7 height 7
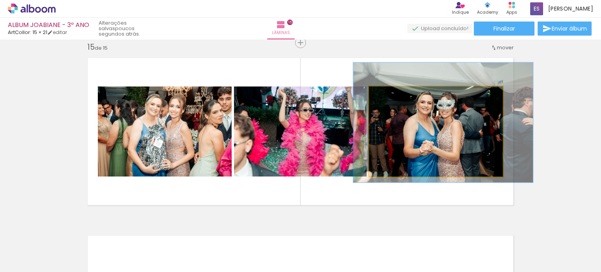
drag, startPoint x: 432, startPoint y: 150, endPoint x: 439, endPoint y: 141, distance: 11.4
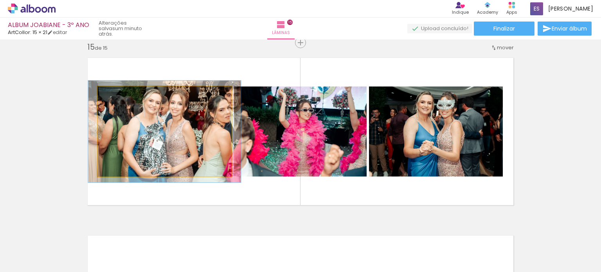
type paper-slider "113"
click at [118, 93] on div at bounding box center [119, 94] width 7 height 7
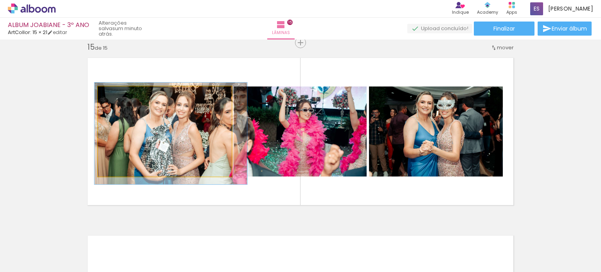
drag, startPoint x: 144, startPoint y: 129, endPoint x: 150, endPoint y: 131, distance: 6.6
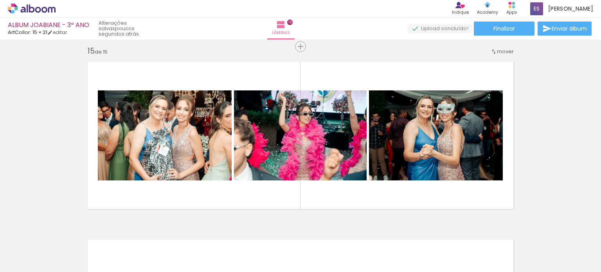
scroll to position [2691, 0]
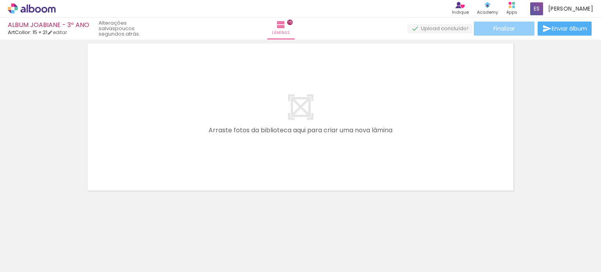
click at [504, 29] on span "Finalizar" at bounding box center [505, 28] width 22 height 5
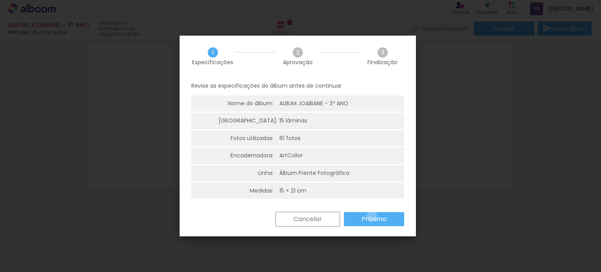
click at [0, 0] on slot "Próximo" at bounding box center [0, 0] width 0 height 0
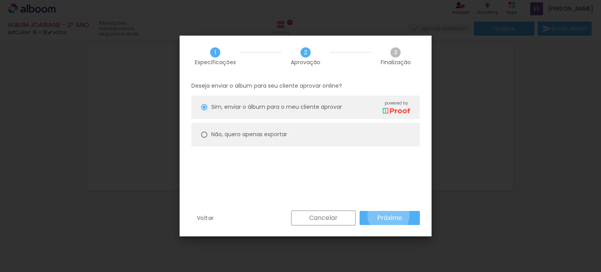
click at [0, 0] on slot "Próximo" at bounding box center [0, 0] width 0 height 0
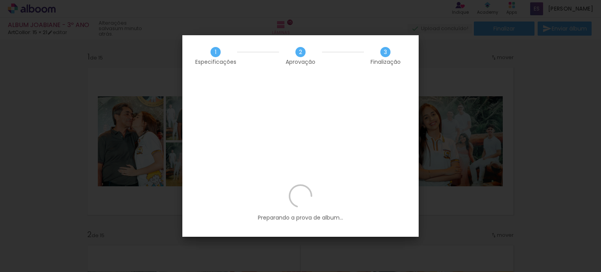
scroll to position [2691, 0]
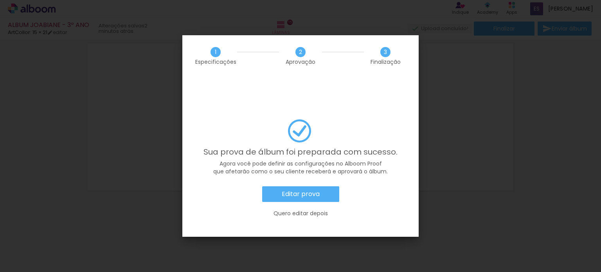
click at [0, 0] on slot "Editar prova" at bounding box center [0, 0] width 0 height 0
